Goal: Information Seeking & Learning: Learn about a topic

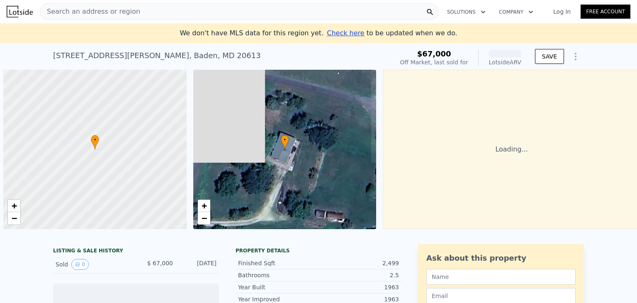
scroll to position [0, 3]
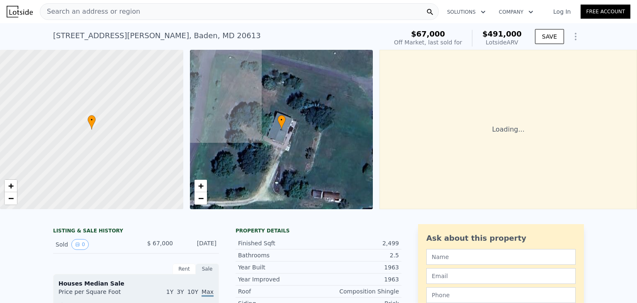
click at [122, 7] on span "Search an address or region" at bounding box center [90, 12] width 100 height 10
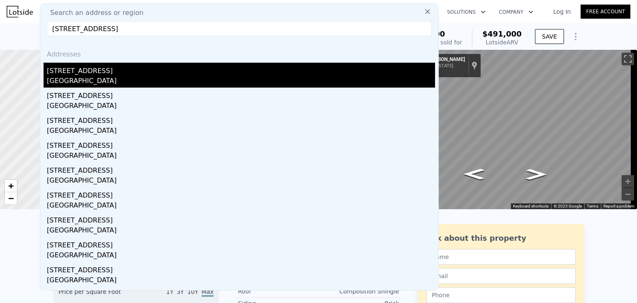
type input "[STREET_ADDRESS]"
click at [147, 74] on div "[STREET_ADDRESS]" at bounding box center [241, 69] width 388 height 13
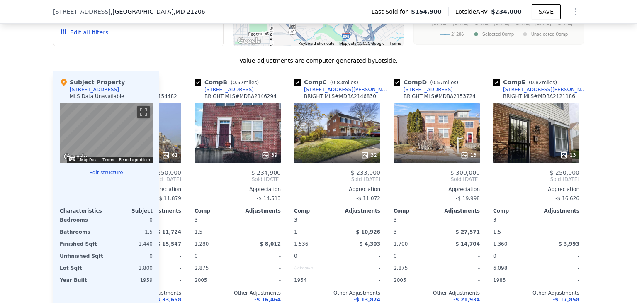
scroll to position [0, 76]
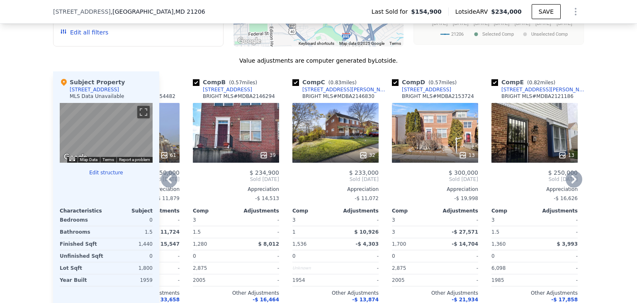
click at [240, 132] on div "39" at bounding box center [236, 133] width 86 height 60
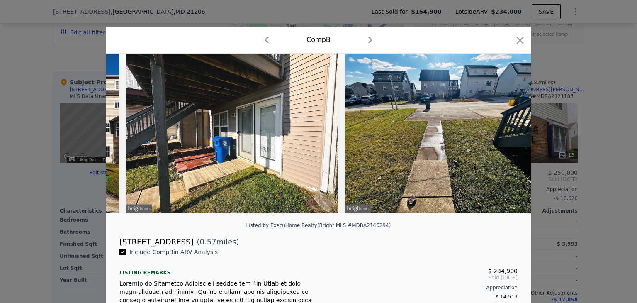
scroll to position [0, 5799]
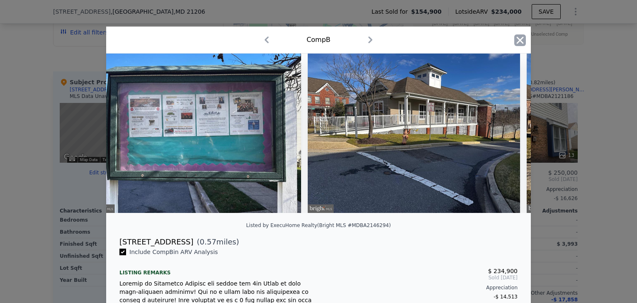
click at [520, 36] on icon "button" at bounding box center [520, 40] width 12 height 12
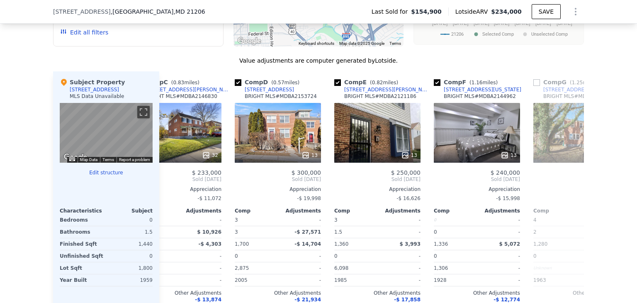
scroll to position [0, 224]
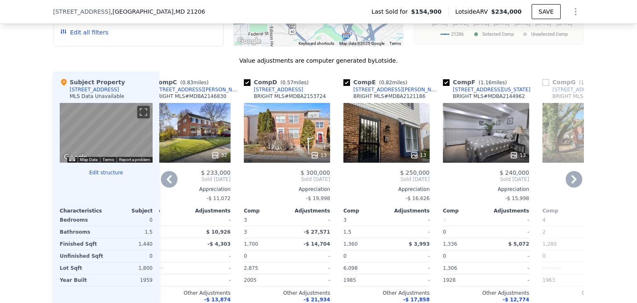
click at [288, 130] on div "13" at bounding box center [287, 133] width 86 height 60
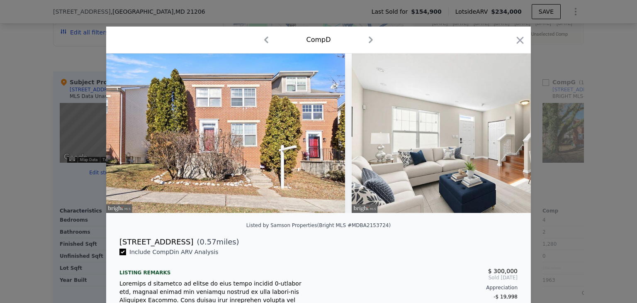
click at [370, 11] on div at bounding box center [318, 151] width 637 height 303
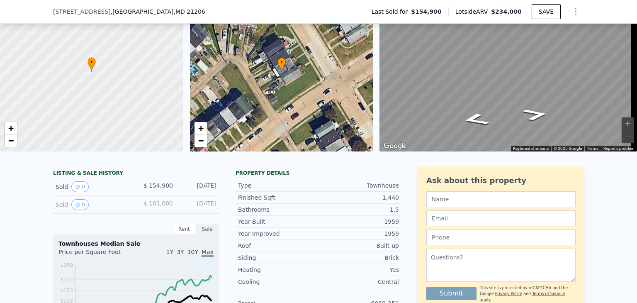
scroll to position [3, 0]
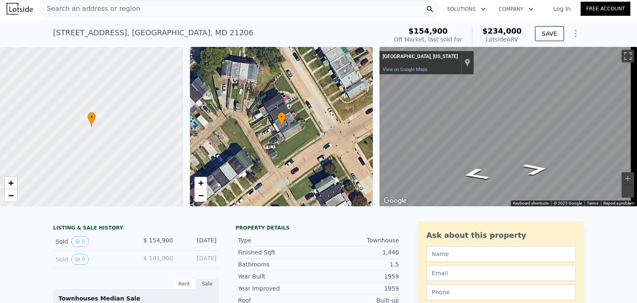
click at [158, 12] on div "Search an address or region" at bounding box center [239, 8] width 399 height 17
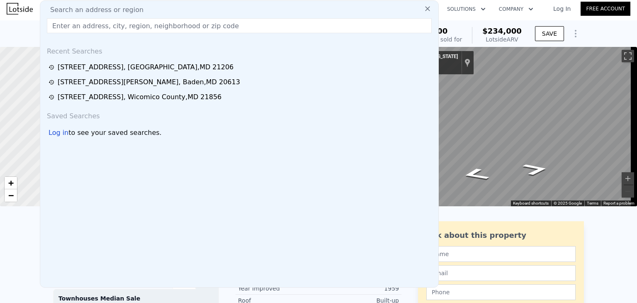
click at [158, 12] on div "Search an address or region" at bounding box center [240, 10] width 392 height 10
click at [159, 28] on input "text" at bounding box center [239, 25] width 385 height 15
paste input "[STREET_ADDRESS][PERSON_NAME]"
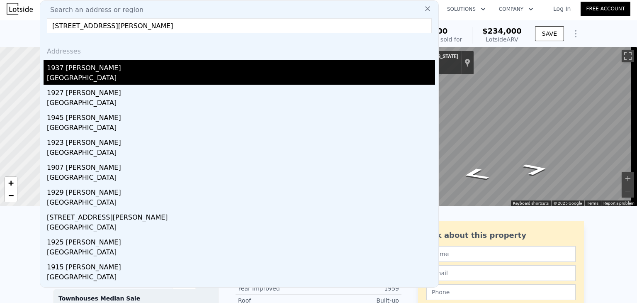
type input "[STREET_ADDRESS][PERSON_NAME]"
click at [155, 73] on div "[GEOGRAPHIC_DATA]" at bounding box center [241, 79] width 388 height 12
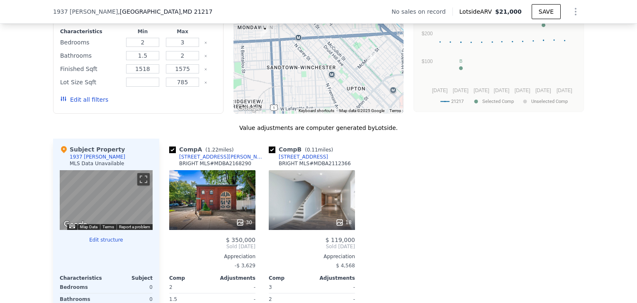
scroll to position [684, 0]
